Goal: Task Accomplishment & Management: Complete application form

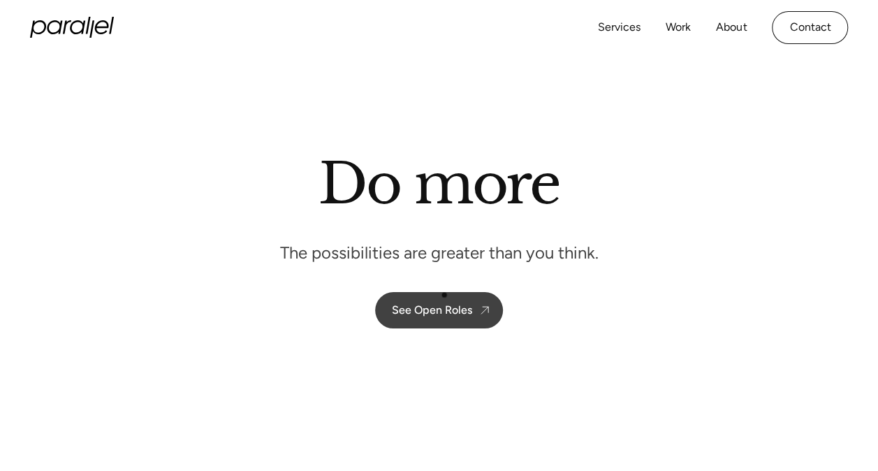
click at [444, 295] on link "See Open Roles" at bounding box center [439, 310] width 128 height 36
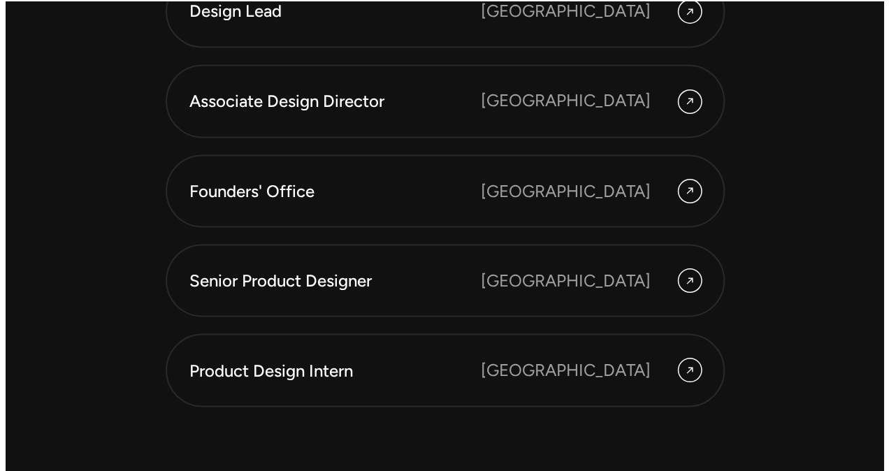
scroll to position [3873, 0]
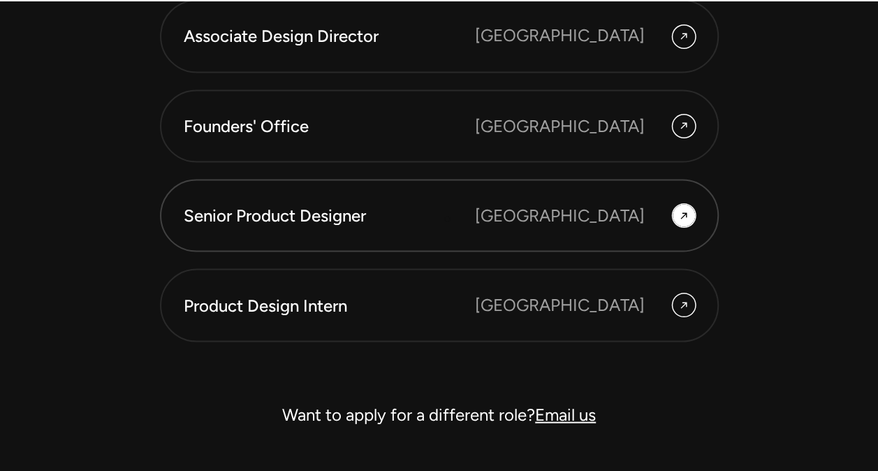
click at [447, 219] on div "Senior Product Designer" at bounding box center [329, 215] width 291 height 24
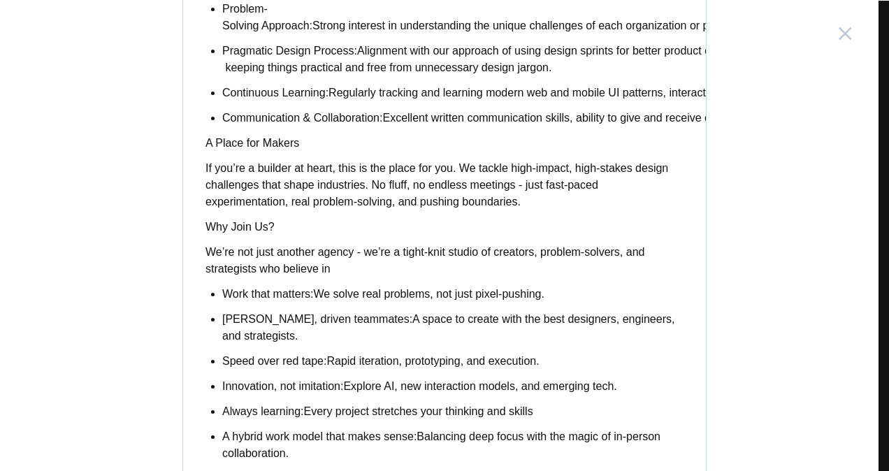
scroll to position [1212, 0]
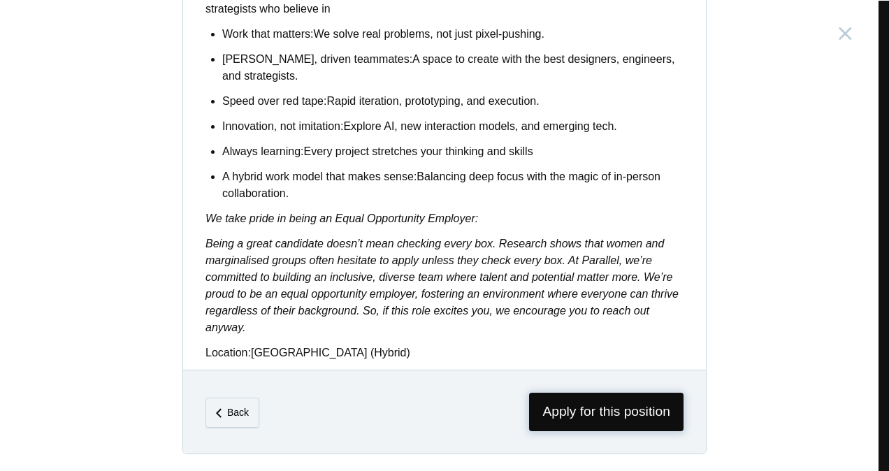
click at [565, 414] on span "Apply for this position" at bounding box center [606, 412] width 154 height 38
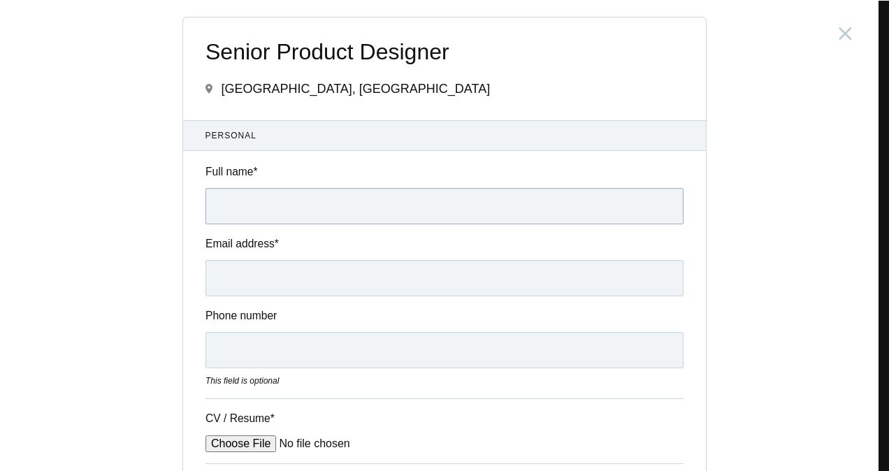
click at [317, 196] on input "Full name *" at bounding box center [444, 206] width 478 height 36
type input "Application for the Product Designer Role at Headout - Shashwathi Rajapur"
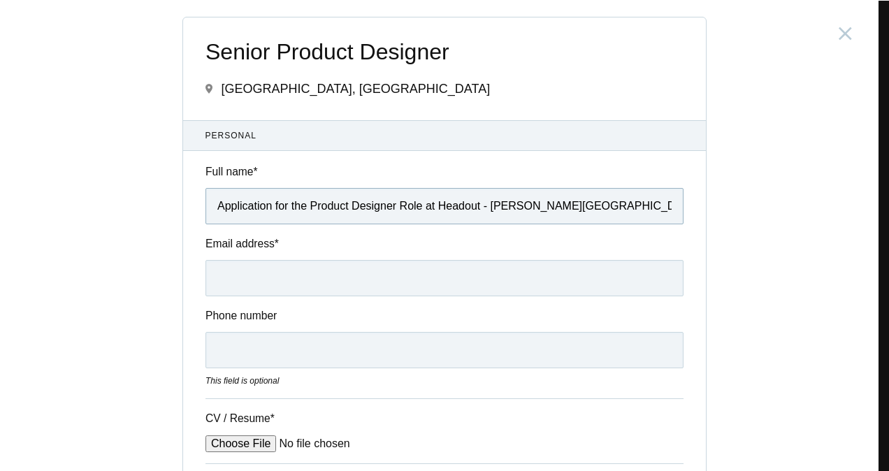
type input "shashwathi.rajapur99@gmail.com"
type input "08971802603"
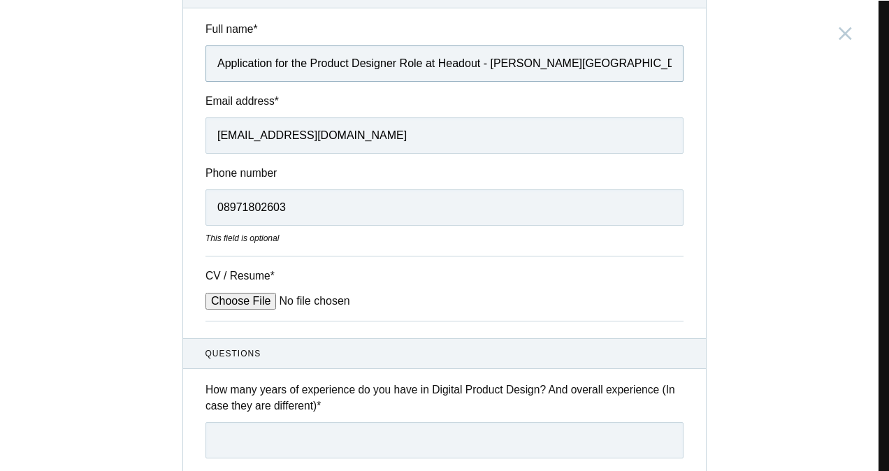
scroll to position [145, 0]
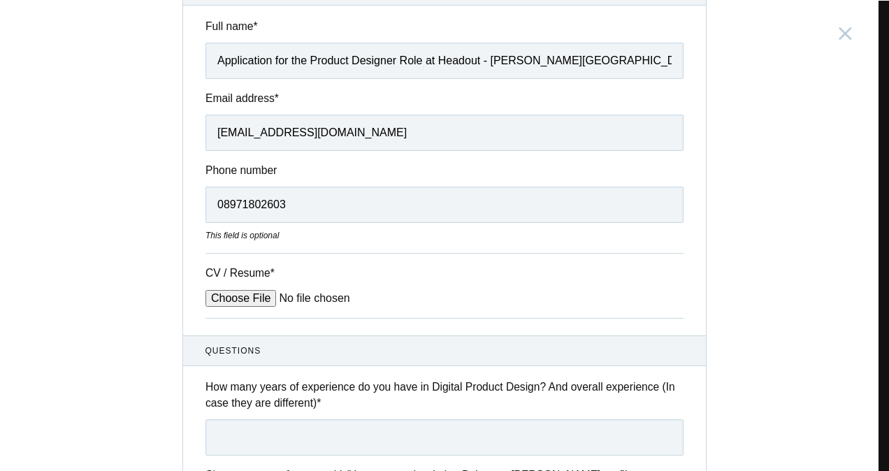
click at [263, 291] on input "CV / Resume *" at bounding box center [311, 298] width 212 height 17
type input "C:\fakepath\Shashwathi Rajapur_Resume.pdf"
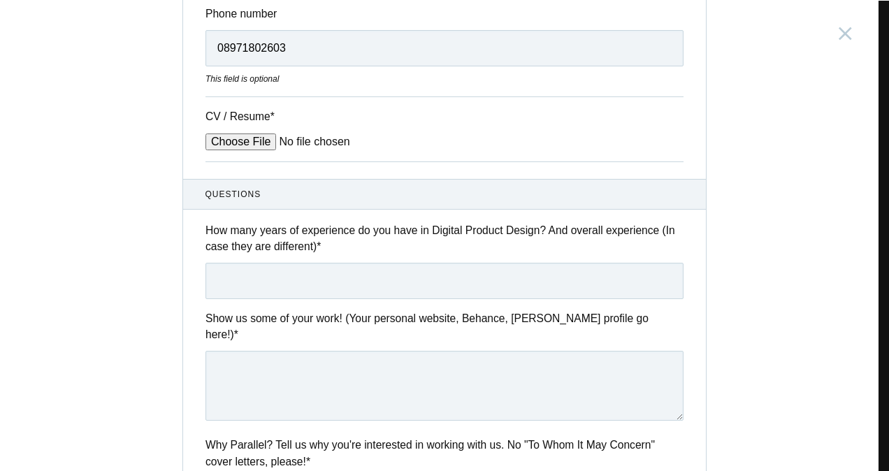
scroll to position [329, 0]
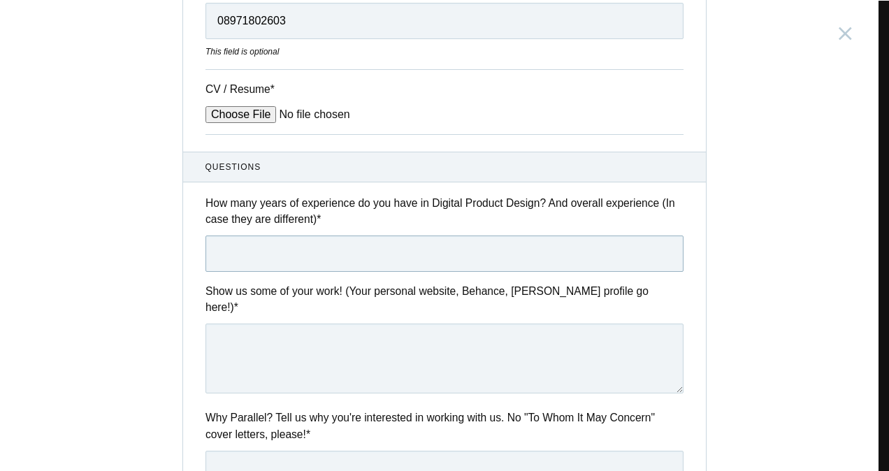
click at [322, 242] on input "text" at bounding box center [444, 254] width 478 height 36
type input "I worked as an Architect for 2 years and 3 years as a Product designer. Total o…"
click at [306, 349] on textarea at bounding box center [444, 359] width 478 height 70
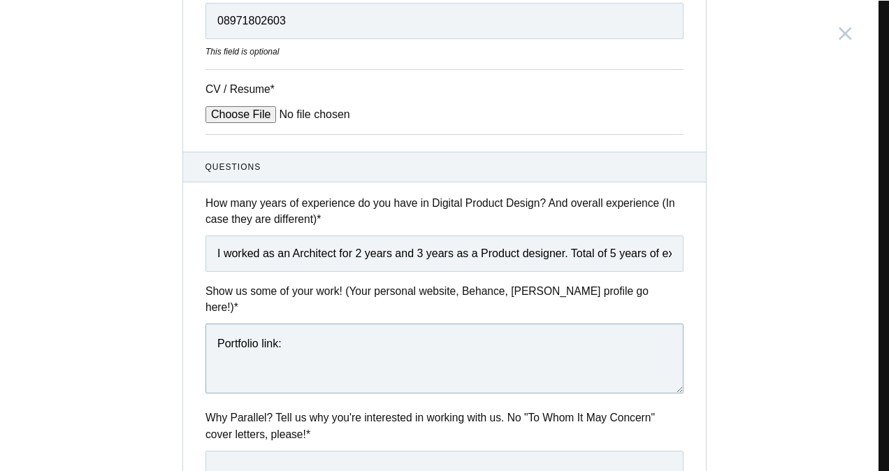
paste textarea "https://shashwathirajpurportoflio.framer.website/"
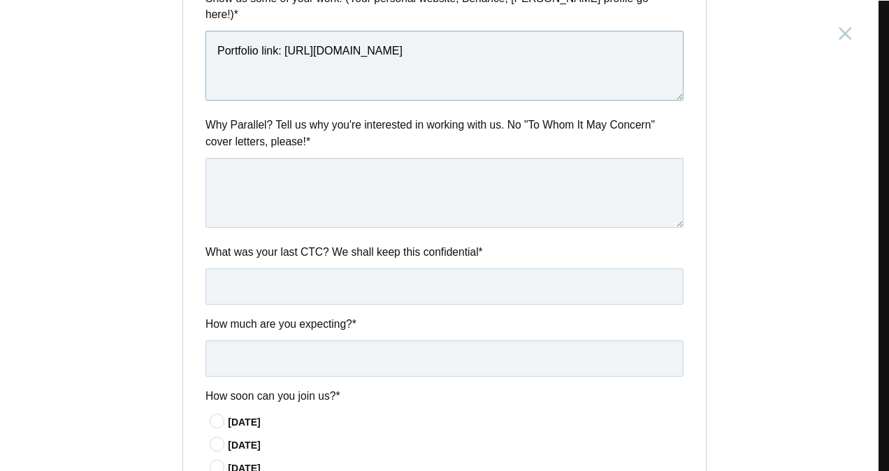
scroll to position [748, 0]
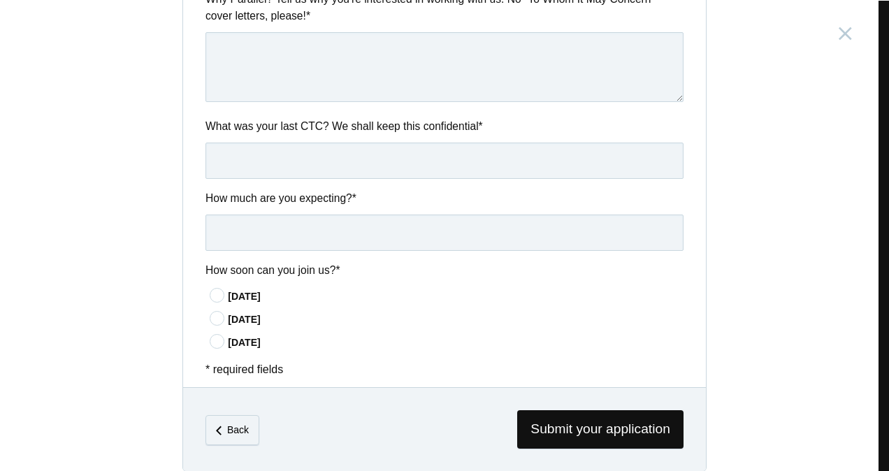
type textarea "Portfolio link: https://shashwathirajpurportoflio.framer.website/"
click at [213, 291] on icon at bounding box center [218, 295] width 26 height 9
click at [0, 0] on input"] "In 15 days" at bounding box center [0, 0] width 0 height 0
click at [261, 215] on input "text" at bounding box center [444, 233] width 478 height 36
type input "7- 8 LPA (Open to negotiate)"
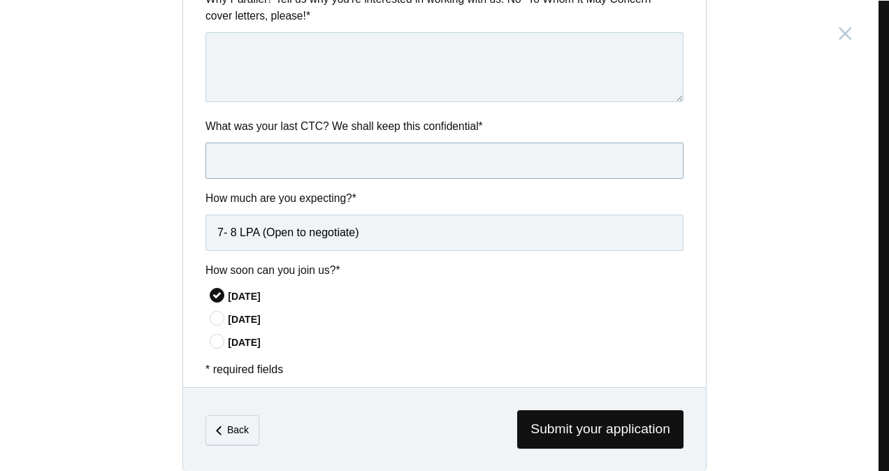
click at [272, 143] on input "text" at bounding box center [444, 161] width 478 height 36
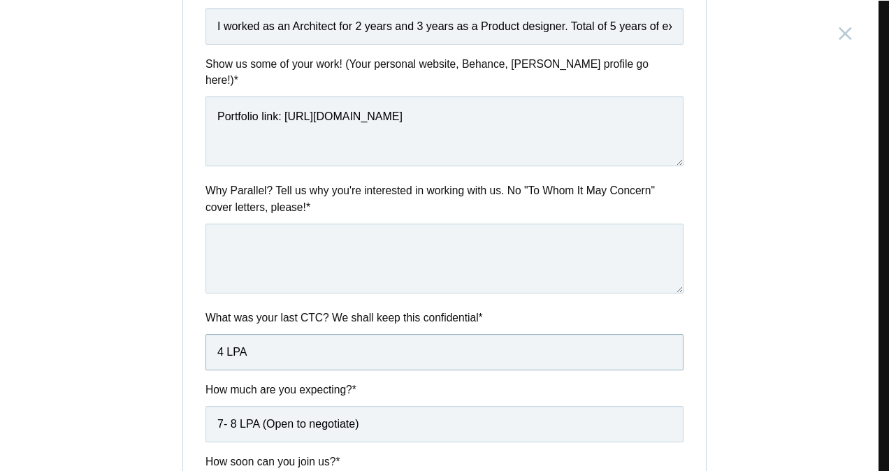
scroll to position [532, 0]
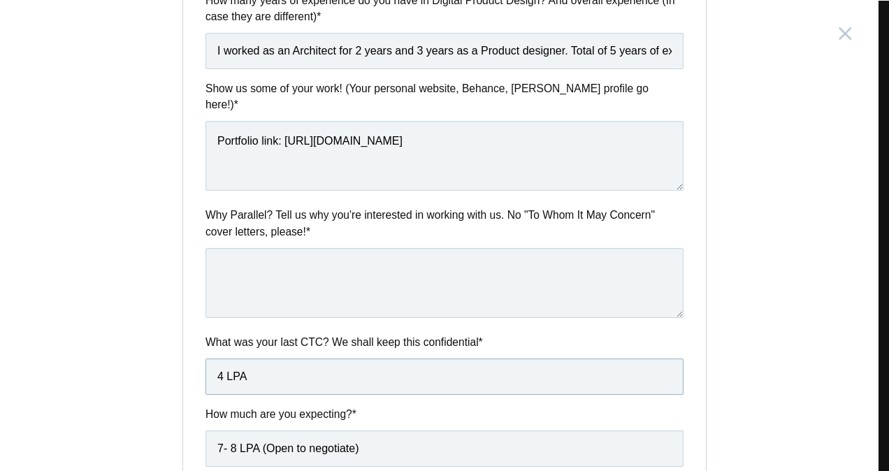
type input "4 LPA"
click at [236, 259] on textarea at bounding box center [444, 283] width 478 height 70
paste textarea "Parallel UX’s approach to crafting user centered experiences really resonates w…"
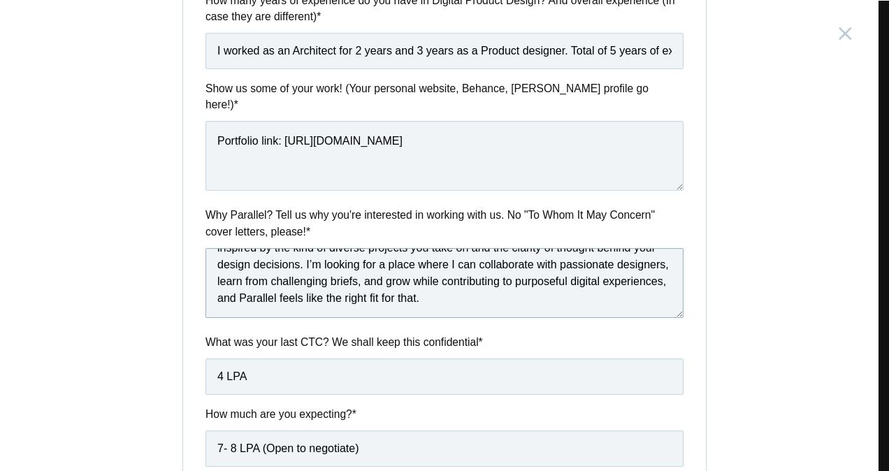
scroll to position [748, 0]
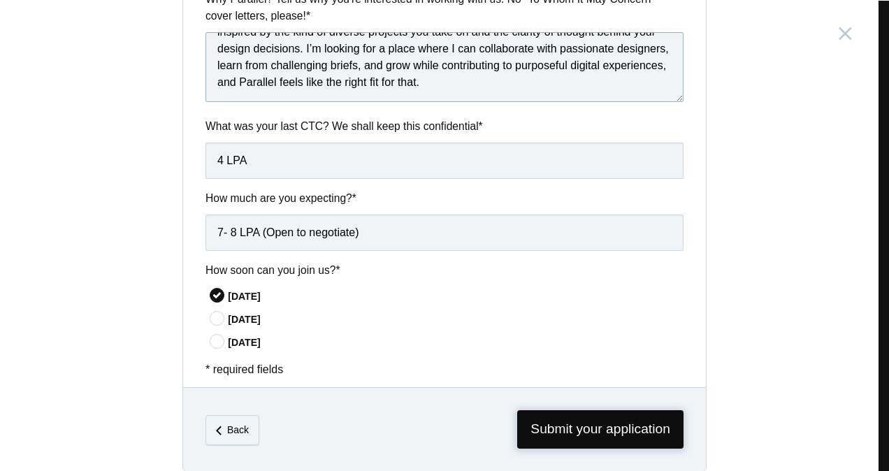
type textarea "Parallel UX’s approach to crafting user centered experiences really resonates w…"
click at [566, 410] on span "Submit your application" at bounding box center [600, 429] width 166 height 38
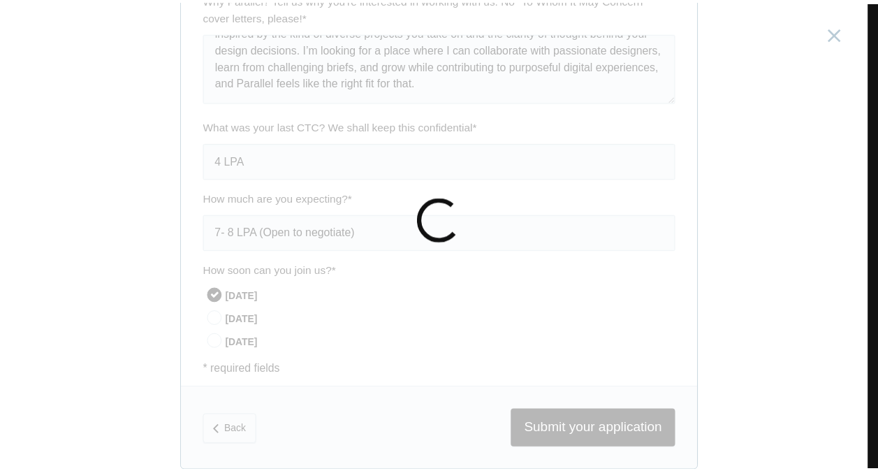
scroll to position [0, 0]
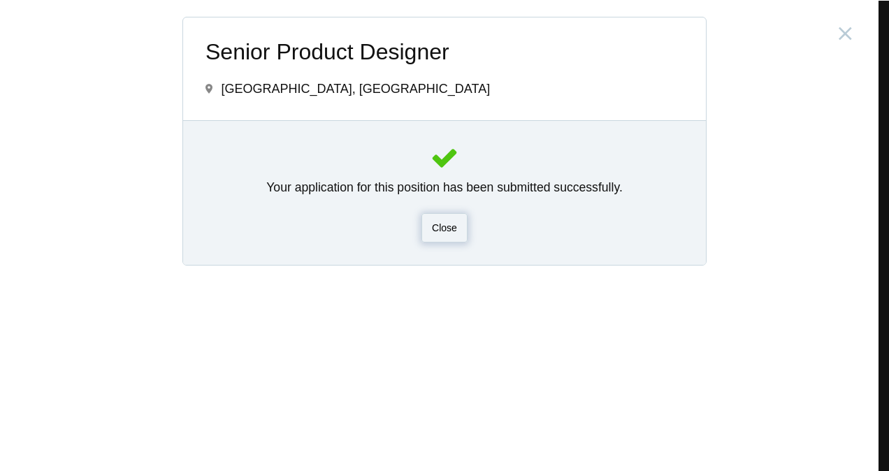
click at [444, 223] on span "Close" at bounding box center [444, 227] width 25 height 11
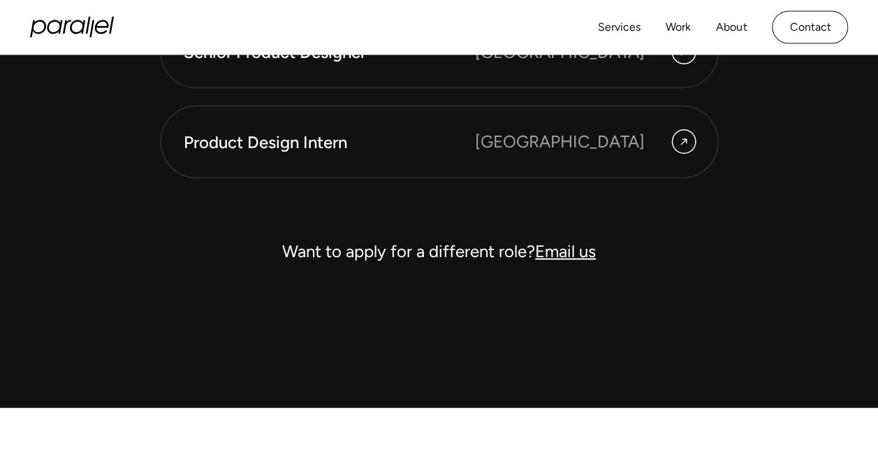
scroll to position [4035, 0]
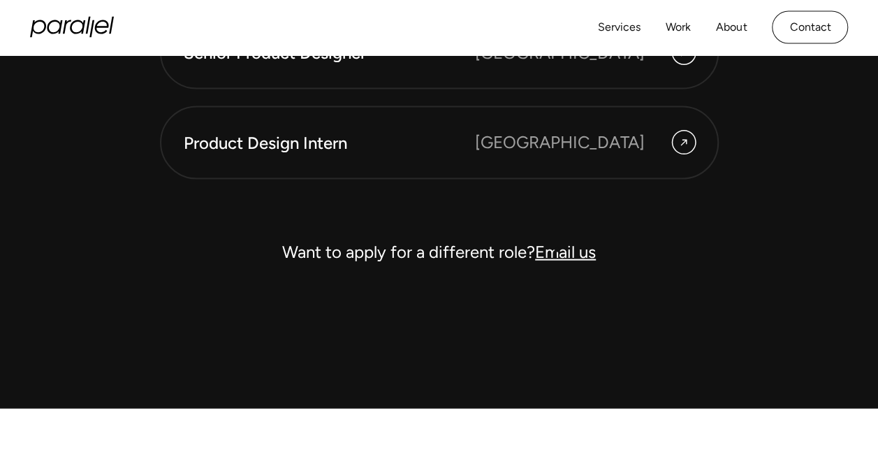
click at [557, 249] on link "Email us" at bounding box center [565, 252] width 61 height 20
click at [589, 259] on link "Email us" at bounding box center [565, 252] width 61 height 20
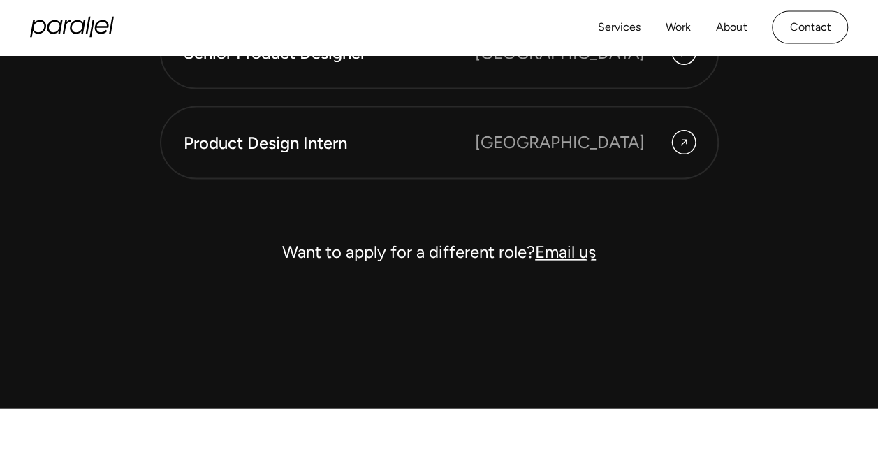
click at [589, 259] on link "Email us" at bounding box center [565, 252] width 61 height 20
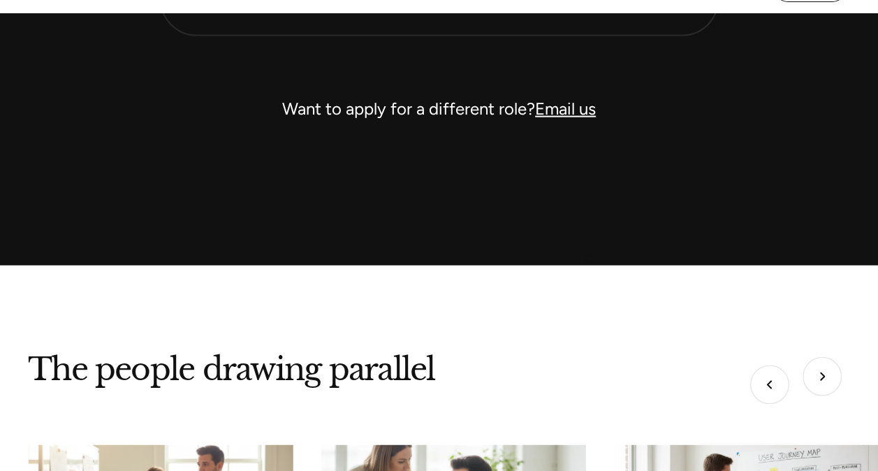
scroll to position [4179, 0]
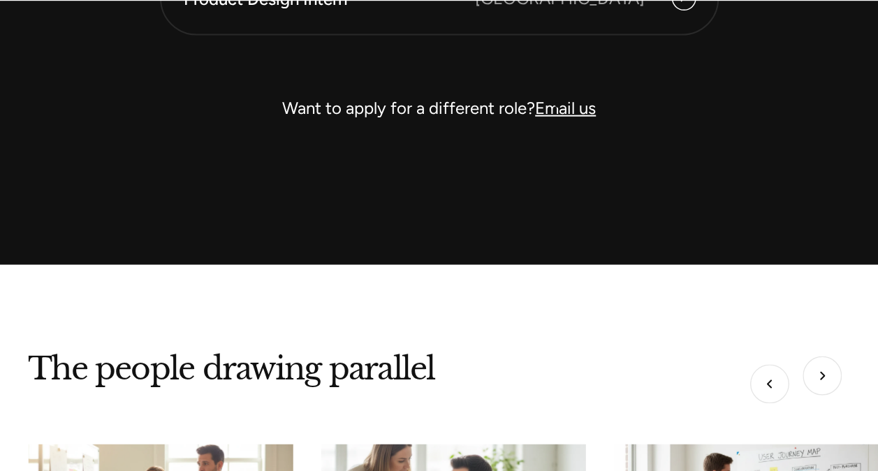
click at [558, 105] on link "Email us" at bounding box center [565, 108] width 61 height 20
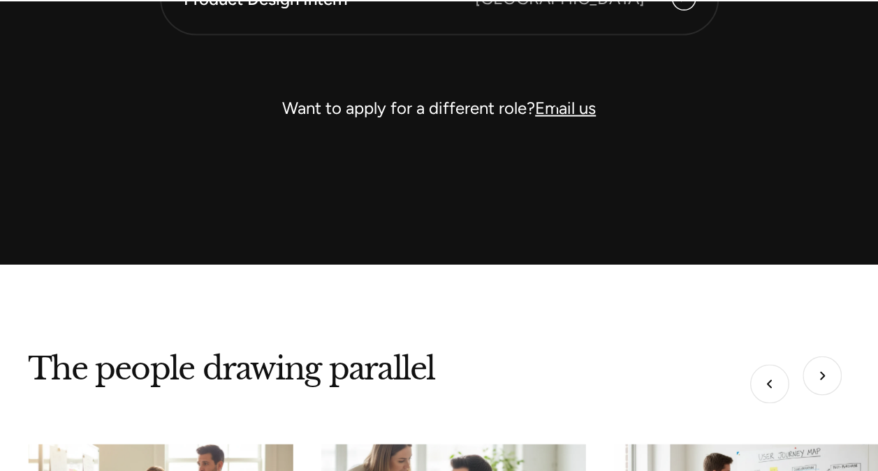
click at [558, 105] on link "Email us" at bounding box center [565, 108] width 61 height 20
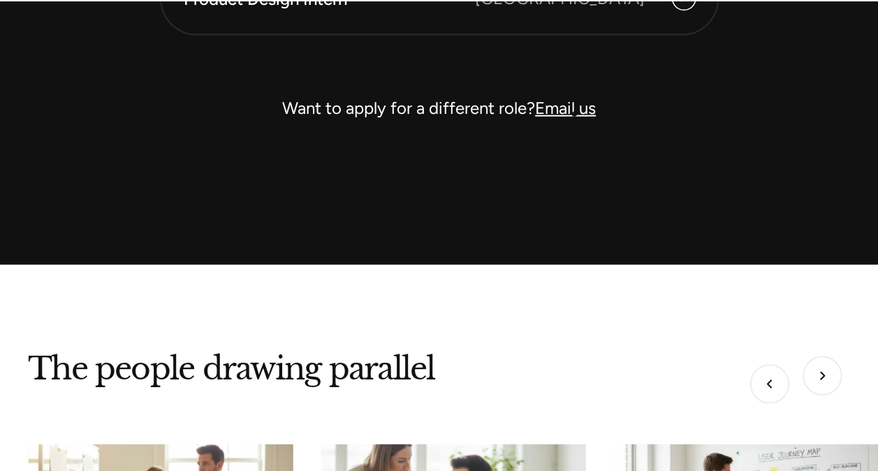
drag, startPoint x: 558, startPoint y: 105, endPoint x: 574, endPoint y: 112, distance: 17.5
click at [574, 112] on link "Email us" at bounding box center [565, 108] width 61 height 20
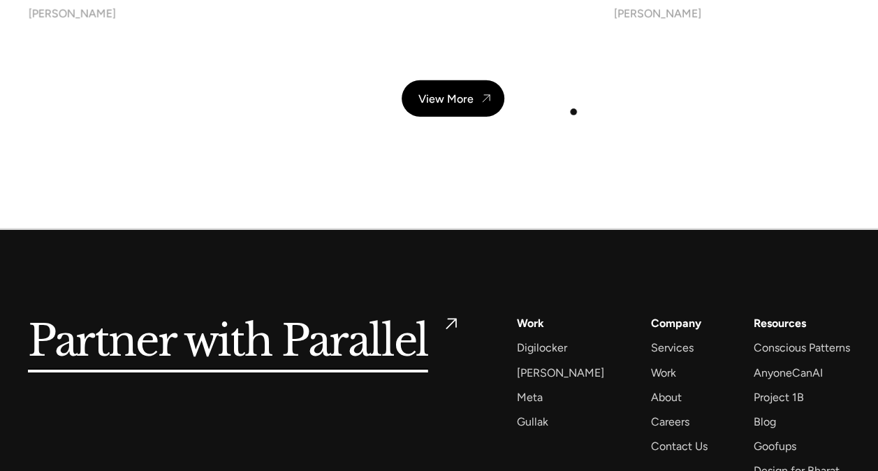
scroll to position [5009, 0]
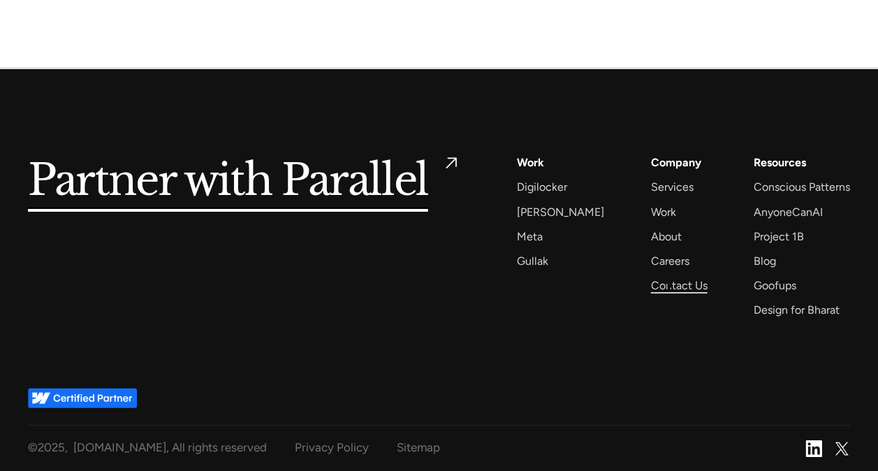
click at [670, 285] on div "Contact Us" at bounding box center [679, 285] width 57 height 19
